Goal: Navigation & Orientation: Understand site structure

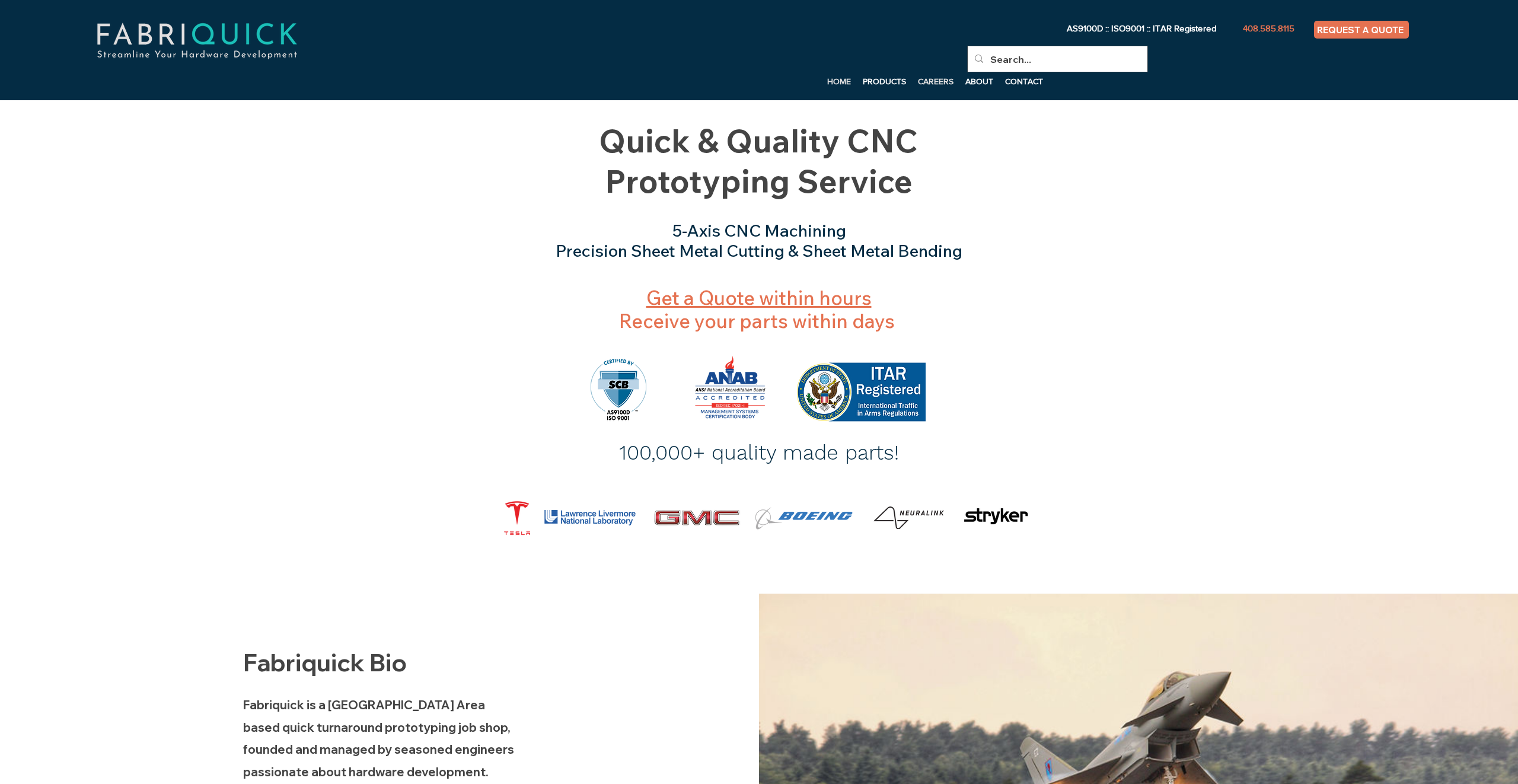
click at [941, 83] on p "CAREERS" at bounding box center [935, 82] width 48 height 18
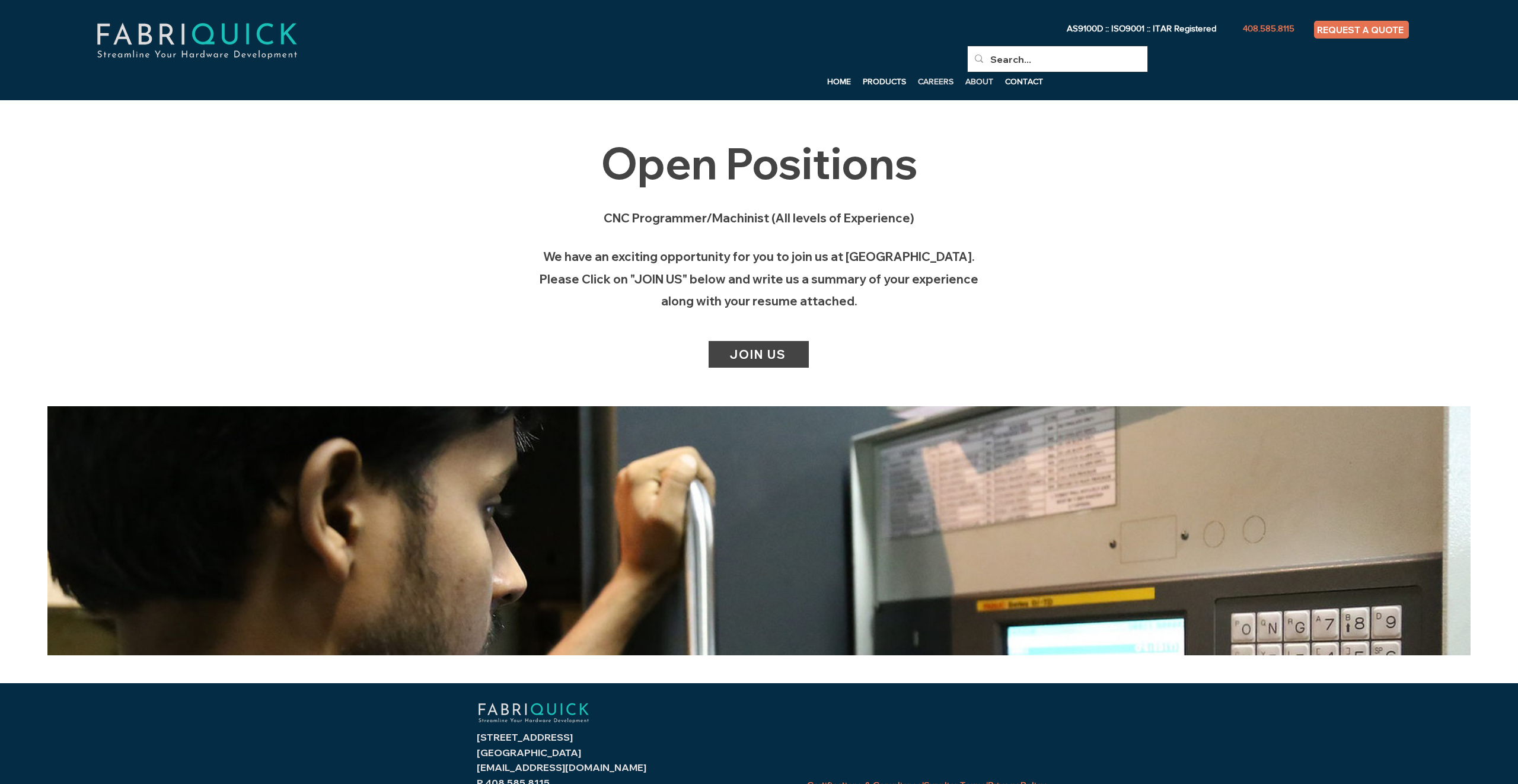
click at [976, 83] on p "ABOUT" at bounding box center [979, 82] width 39 height 18
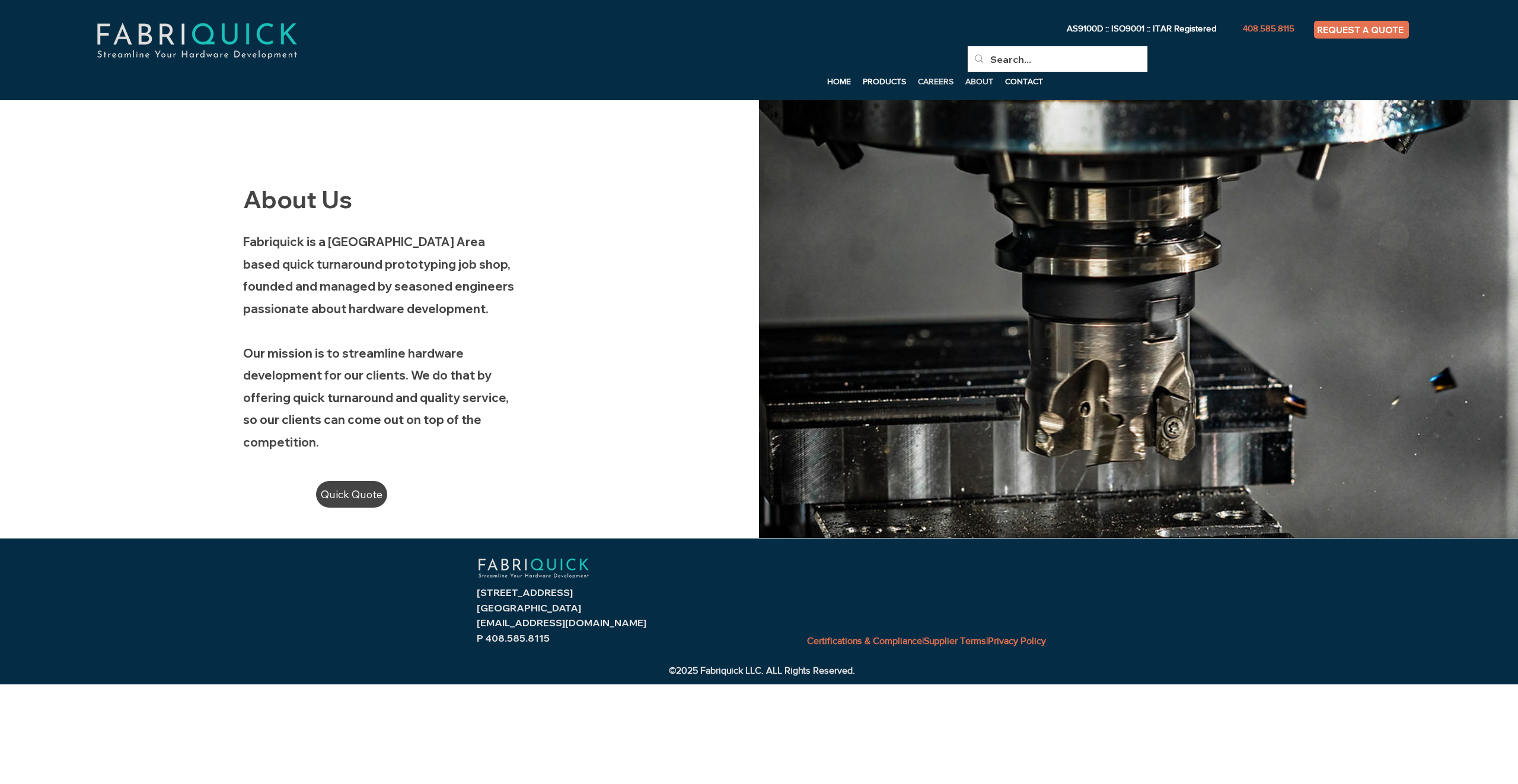
click at [938, 81] on p "CAREERS" at bounding box center [935, 82] width 48 height 18
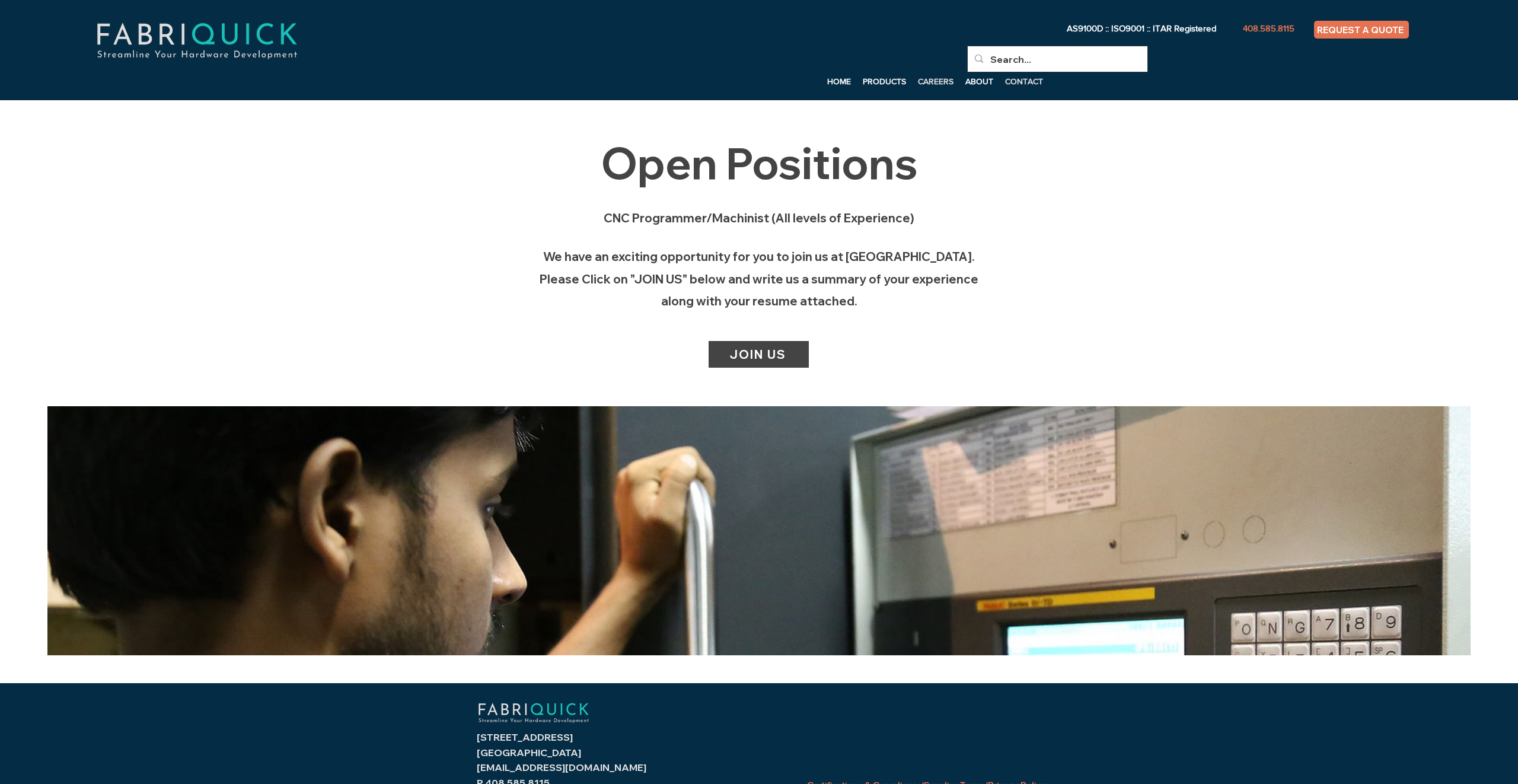
click at [1033, 78] on p "CONTACT" at bounding box center [1025, 82] width 50 height 18
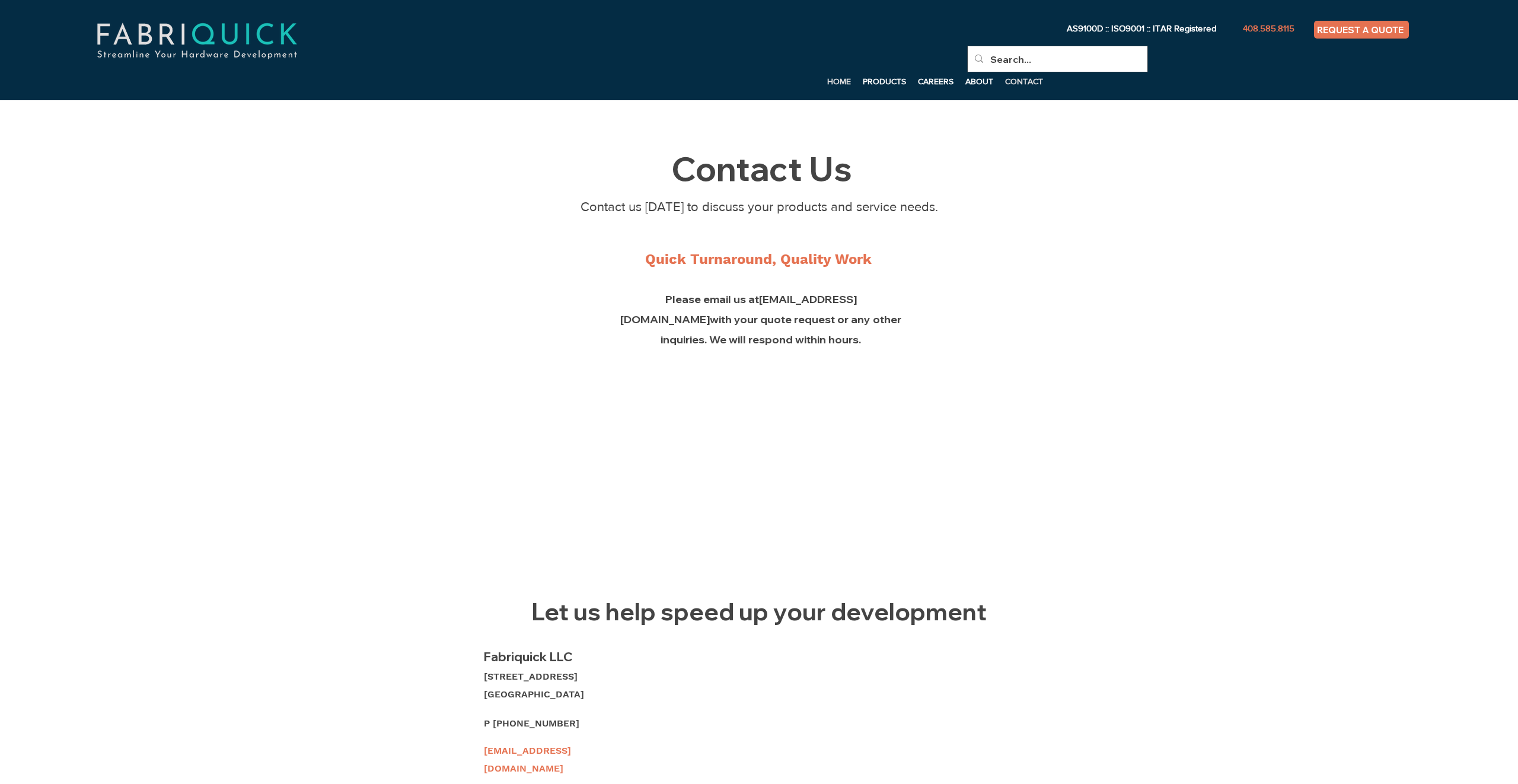
click at [833, 80] on p "HOME" at bounding box center [839, 82] width 36 height 18
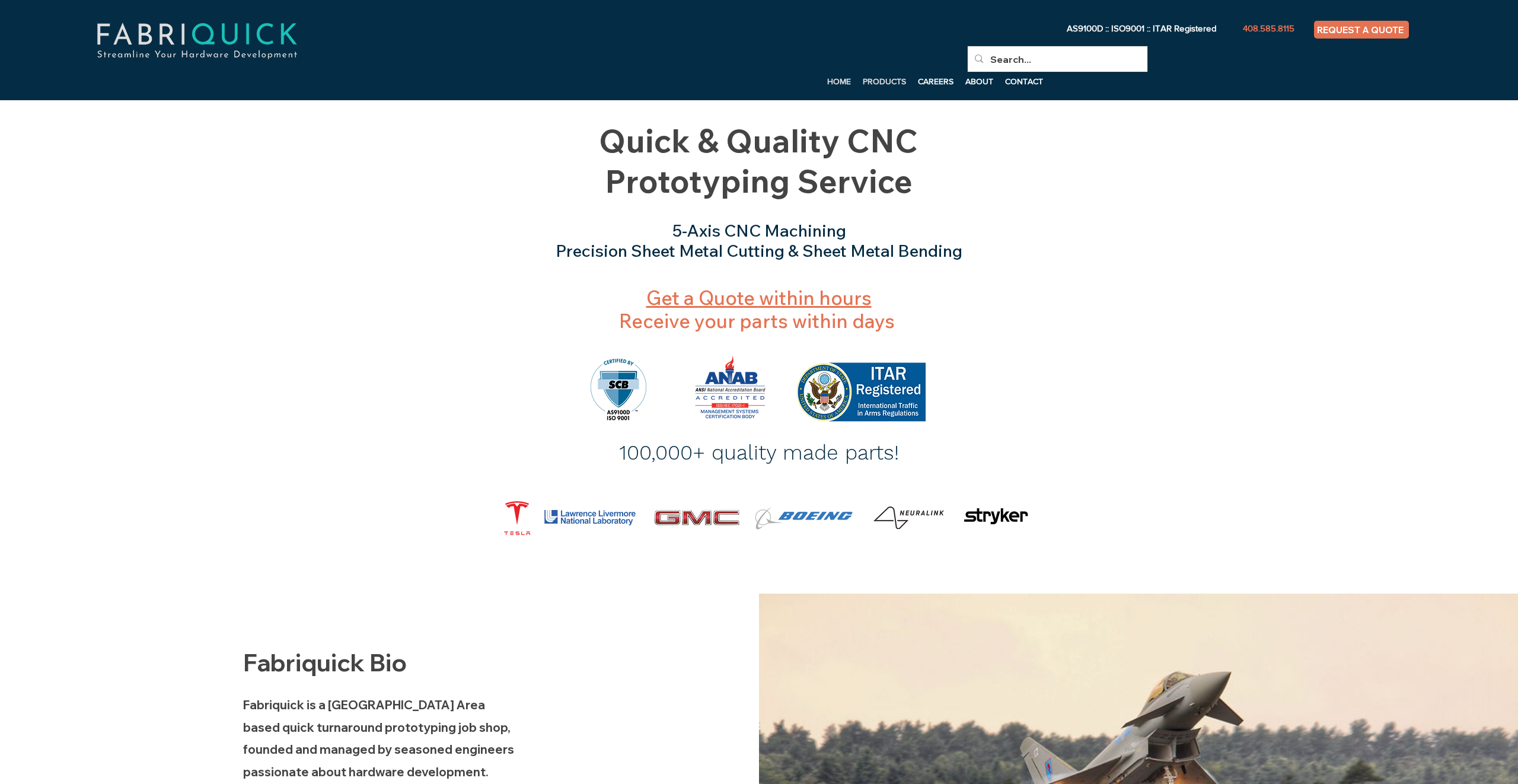
click at [884, 83] on p "PRODUCTS" at bounding box center [884, 82] width 55 height 18
